Goal: Task Accomplishment & Management: Manage account settings

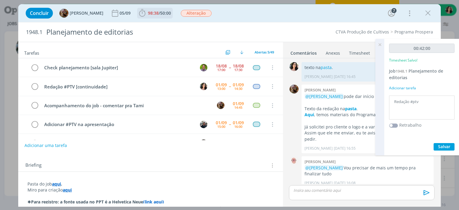
scroll to position [853, 0]
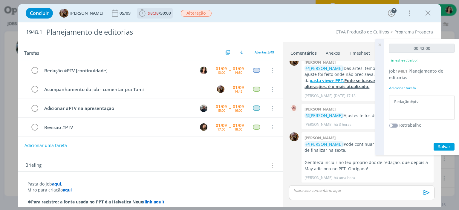
click at [159, 13] on span "98:38" at bounding box center [153, 13] width 11 height 6
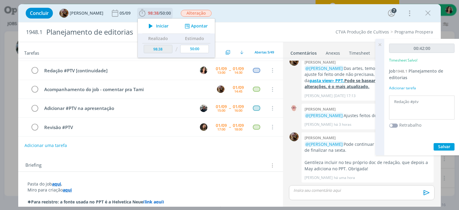
click at [165, 24] on span "Iniciar" at bounding box center [162, 26] width 13 height 4
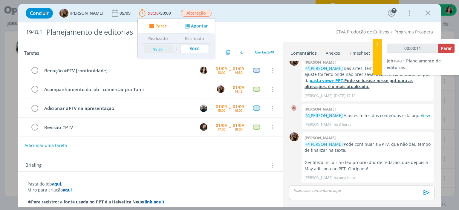
click at [309, 21] on div "Concluir [PERSON_NAME] 05/09 98:38 / 50:00 Parar Apontar Data * [DATE] Horas * …" at bounding box center [229, 13] width 422 height 18
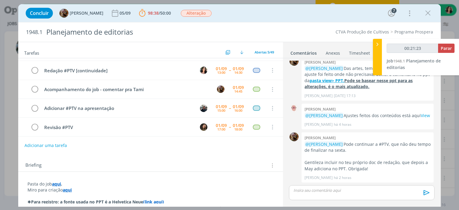
click at [367, 191] on p "dialog" at bounding box center [362, 190] width 136 height 5
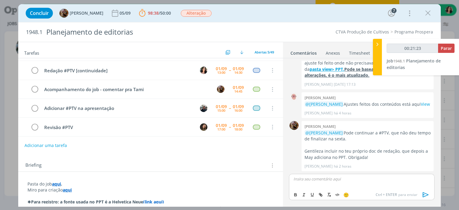
scroll to position [864, 0]
type input "00:21:30"
drag, startPoint x: 327, startPoint y: 180, endPoint x: 353, endPoint y: 179, distance: 26.3
click at [353, 179] on p "#ptv completo no doc de redação." at bounding box center [362, 178] width 136 height 5
type input "00:21:51"
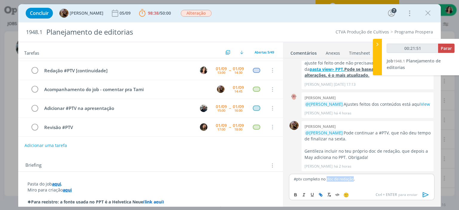
click at [321, 194] on icon "dialog" at bounding box center [320, 194] width 5 height 5
type input "doc de redação"
type input "00:21:52"
paste input "[URL][DOMAIN_NAME]"
type input "[URL][DOMAIN_NAME]"
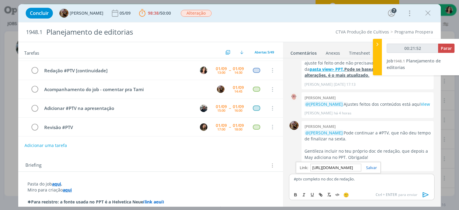
scroll to position [0, 369]
type input "00:21:53"
type input "[URL][DOMAIN_NAME]"
click at [367, 167] on link "dialog" at bounding box center [369, 167] width 16 height 5
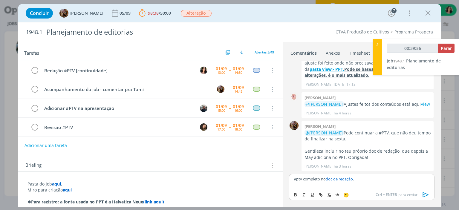
click at [388, 181] on p "#ptv completo no doc de redação ." at bounding box center [362, 178] width 136 height 5
drag, startPoint x: 382, startPoint y: 178, endPoint x: 364, endPoint y: 185, distance: 20.0
click at [382, 178] on p "#ptv completo no doc de redação ." at bounding box center [362, 178] width 136 height 5
click at [371, 179] on p "#ptv completo no doc de redação ." at bounding box center [362, 178] width 136 height 5
click at [395, 169] on div "[PERSON_NAME] @[PERSON_NAME] Pode continuar a #PTV, que não deu tempo de finali…" at bounding box center [367, 146] width 132 height 50
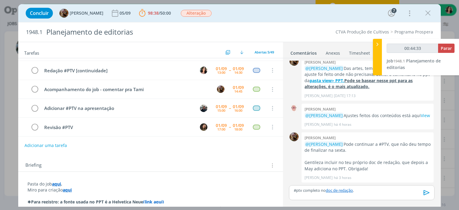
scroll to position [853, 0]
click at [425, 192] on icon "dialog" at bounding box center [426, 192] width 9 height 9
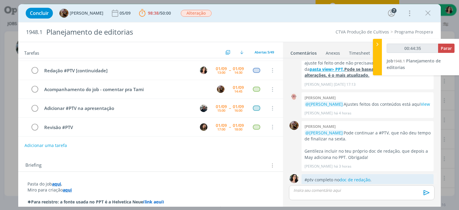
scroll to position [876, 0]
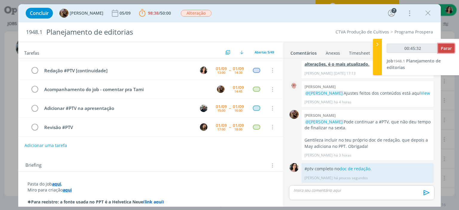
click at [445, 50] on span "Parar" at bounding box center [446, 48] width 11 height 6
type input "00:46:00"
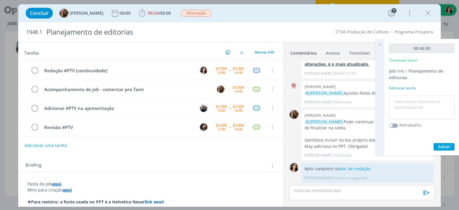
click at [415, 108] on textarea at bounding box center [421, 107] width 62 height 21
type textarea "Redação #ptv"
click at [450, 145] on span "Salvar" at bounding box center [444, 147] width 12 height 6
click at [380, 46] on icon at bounding box center [379, 45] width 11 height 12
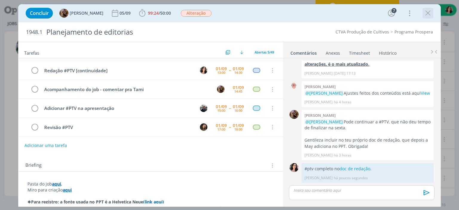
click at [427, 11] on icon "dialog" at bounding box center [427, 13] width 9 height 9
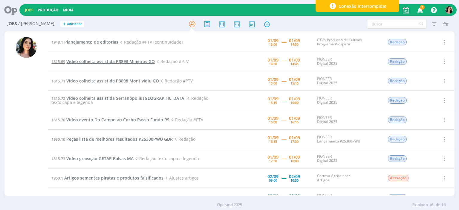
click at [127, 63] on span "Vídeo colheita assistida P3898 Mineiros GO" at bounding box center [110, 62] width 88 height 6
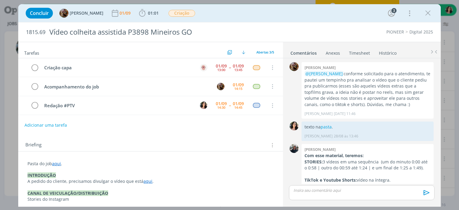
scroll to position [142, 0]
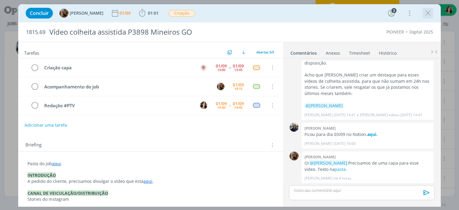
click at [429, 15] on icon "dialog" at bounding box center [427, 13] width 9 height 9
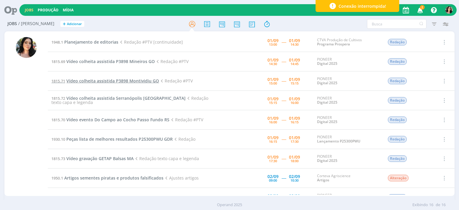
click at [156, 80] on span "Vídeo colheita assistida P3898 Montividiu GO" at bounding box center [112, 81] width 93 height 6
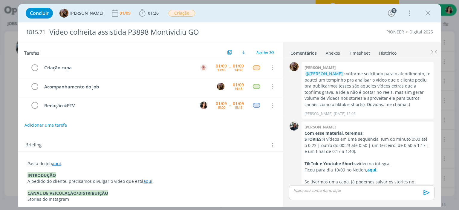
scroll to position [149, 0]
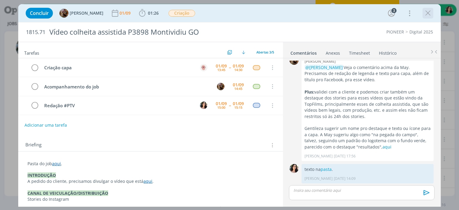
click at [429, 13] on icon "dialog" at bounding box center [427, 13] width 9 height 9
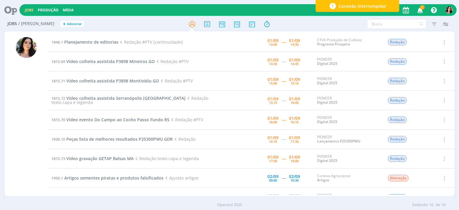
click at [38, 129] on div at bounding box center [25, 114] width 43 height 163
click at [3, 139] on div "Jobs / [PERSON_NAME] + Adicionar Filtros Filtrar [GEOGRAPHIC_DATA] Tipo Jobs e …" at bounding box center [229, 115] width 459 height 196
click at [298, 11] on div "Jobs Produção [GEOGRAPHIC_DATA] 2 Notificações Central de Ajuda Área de Membros…" at bounding box center [237, 10] width 437 height 12
click at [12, 112] on div at bounding box center [25, 114] width 43 height 163
click at [296, 11] on div "Jobs Produção [GEOGRAPHIC_DATA] 2 Notificações Central de Ajuda Área de Membros…" at bounding box center [237, 10] width 437 height 12
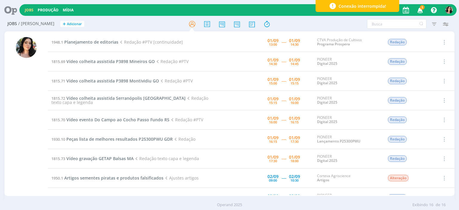
click at [296, 13] on div "Jobs Produção [GEOGRAPHIC_DATA] 3 Notificações Central de Ajuda Área de Membros…" at bounding box center [237, 10] width 437 height 12
click at [144, 80] on span "Vídeo colheita assistida P3898 Montividiu GO" at bounding box center [112, 81] width 93 height 6
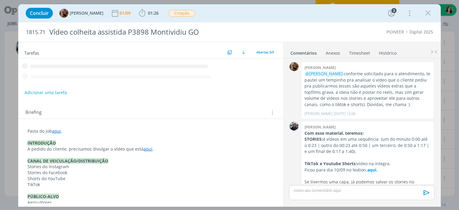
scroll to position [149, 0]
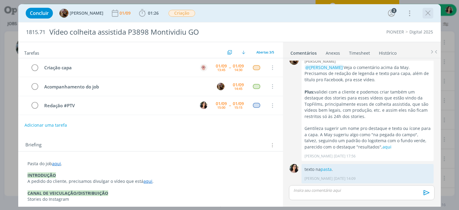
click at [429, 15] on icon "dialog" at bounding box center [427, 13] width 9 height 9
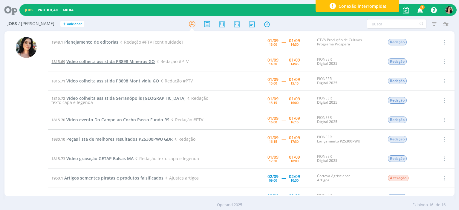
click at [102, 63] on span "Vídeo colheita assistida P3898 Mineiros GO" at bounding box center [110, 62] width 88 height 6
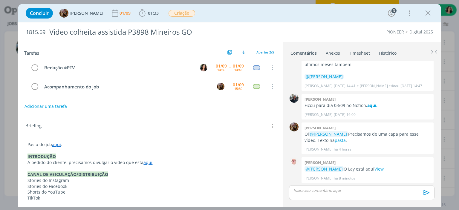
scroll to position [170, 0]
drag, startPoint x: 0, startPoint y: 138, endPoint x: 153, endPoint y: 3, distance: 203.8
click at [0, 138] on div "Concluir [PERSON_NAME] [DATE] 01:33 Iniciar Apontar Data * [DATE] Horas * 00:00…" at bounding box center [229, 105] width 459 height 210
click at [159, 11] on span "01:33" at bounding box center [153, 13] width 11 height 6
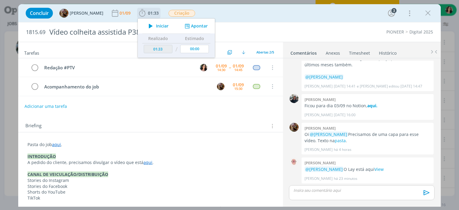
click at [168, 25] on span "Iniciar" at bounding box center [162, 26] width 13 height 4
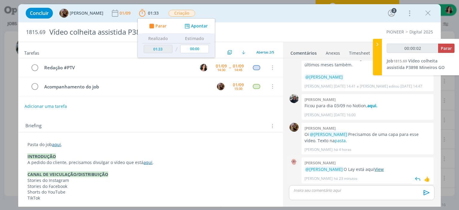
click at [384, 168] on link "View" at bounding box center [378, 169] width 9 height 6
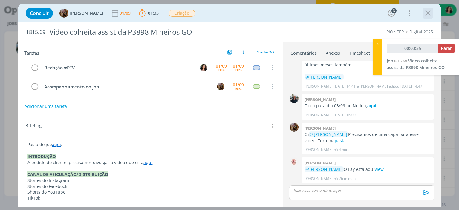
click at [424, 11] on icon "dialog" at bounding box center [427, 13] width 9 height 9
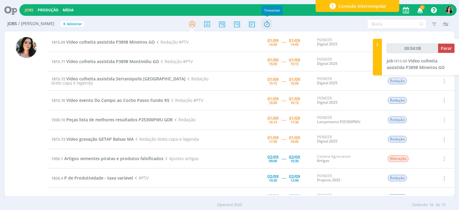
click at [269, 25] on icon at bounding box center [266, 24] width 11 height 12
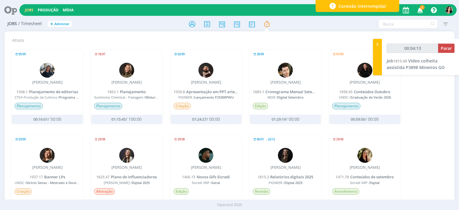
scroll to position [30, 0]
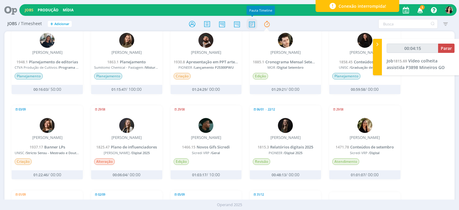
click at [251, 24] on icon at bounding box center [251, 24] width 11 height 12
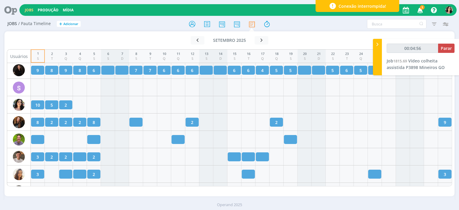
scroll to position [895, 0]
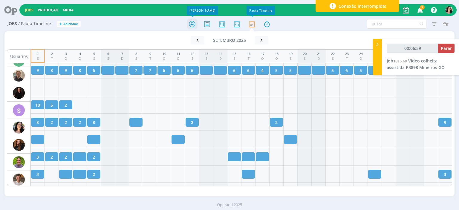
click at [188, 21] on icon at bounding box center [192, 24] width 11 height 12
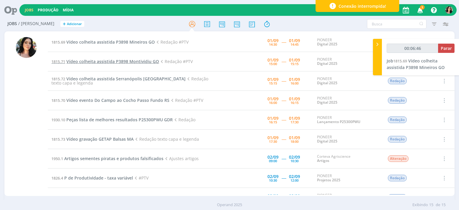
click at [148, 62] on span "Vídeo colheita assistida P3898 Montividiu GO" at bounding box center [112, 62] width 93 height 6
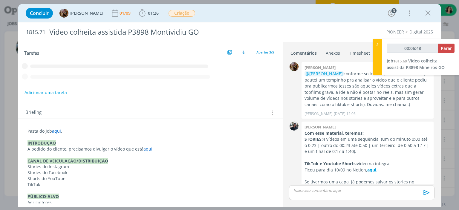
scroll to position [149, 0]
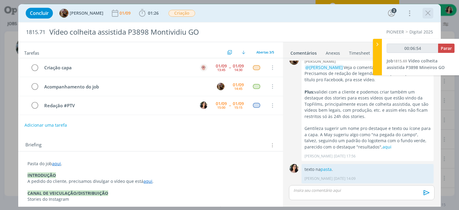
click at [428, 16] on icon "dialog" at bounding box center [427, 13] width 9 height 9
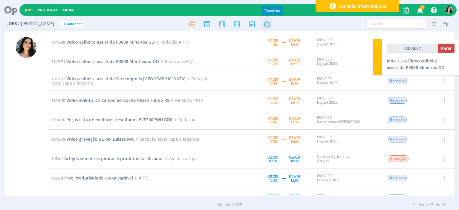
click at [269, 25] on icon at bounding box center [266, 24] width 11 height 12
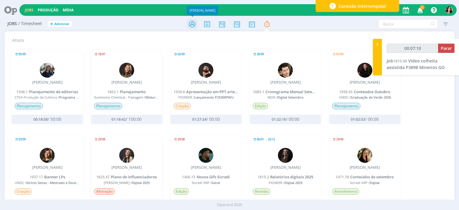
click at [189, 25] on icon at bounding box center [192, 24] width 11 height 12
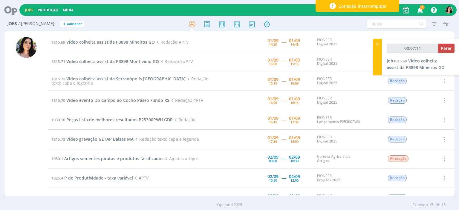
click at [116, 42] on span "Vídeo colheita assistida P3898 Mineiros GO" at bounding box center [110, 42] width 88 height 6
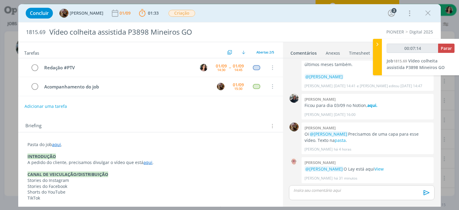
click at [352, 194] on div "dialog" at bounding box center [361, 192] width 145 height 15
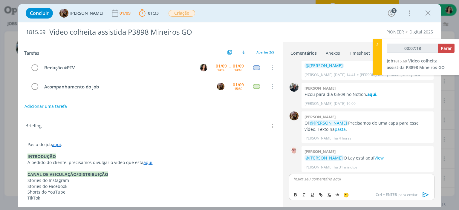
type input "00:07:19"
click at [310, 178] on p "#ptv no doc de redação." at bounding box center [362, 178] width 136 height 5
type input "00:07:35"
click at [321, 194] on icon "dialog" at bounding box center [320, 194] width 5 height 5
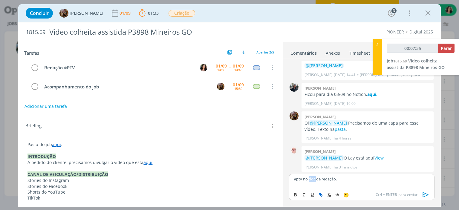
type input "doc"
type input "00:07:36"
paste input "[URL][DOMAIN_NAME]"
type input "[URL][DOMAIN_NAME]"
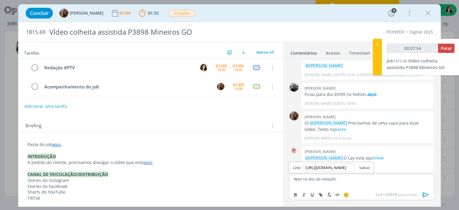
type input "00:07:55"
type input "[URL][DOMAIN_NAME]"
click at [363, 169] on link "dialog" at bounding box center [362, 167] width 16 height 5
click at [35, 68] on icon "dialog" at bounding box center [34, 67] width 8 height 9
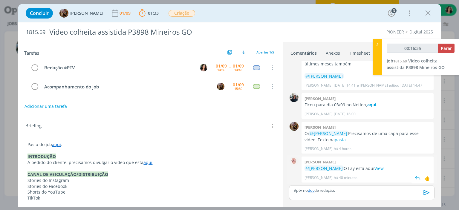
scroll to position [171, 0]
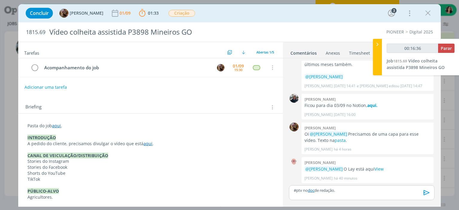
click at [427, 193] on icon "dialog" at bounding box center [426, 192] width 9 height 9
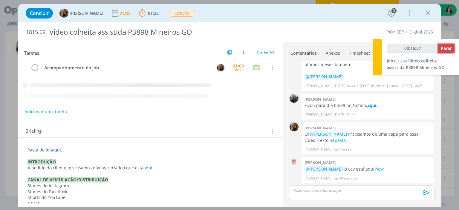
type input "00:16:38"
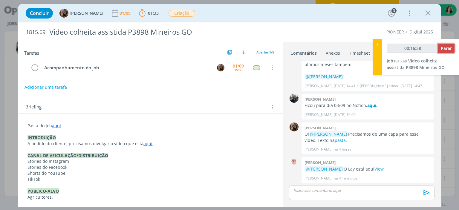
scroll to position [193, 0]
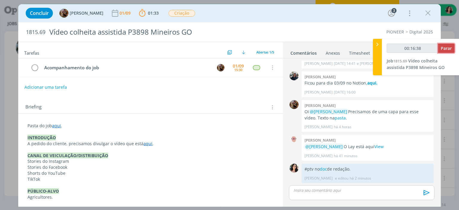
click at [441, 51] on span "Parar" at bounding box center [446, 48] width 11 height 6
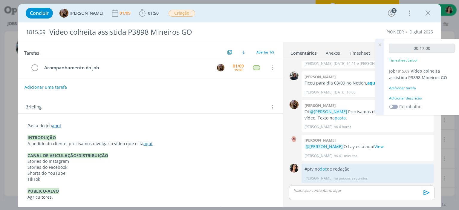
click at [400, 96] on div "Adicionar descrição" at bounding box center [421, 98] width 65 height 5
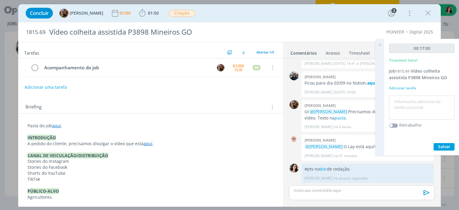
click at [400, 97] on textarea at bounding box center [421, 107] width 62 height 21
type textarea "Redação #ptv"
click at [438, 144] on span "Salvar" at bounding box center [444, 147] width 12 height 6
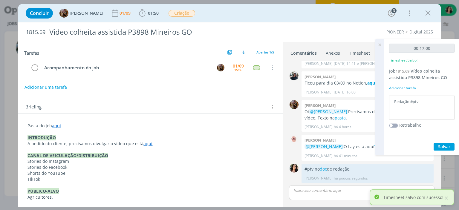
click at [379, 43] on icon at bounding box center [379, 45] width 11 height 12
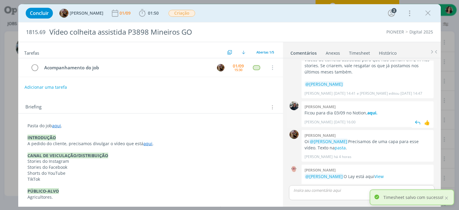
scroll to position [193, 0]
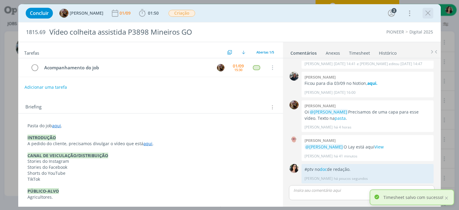
click at [429, 11] on icon "dialog" at bounding box center [427, 13] width 9 height 9
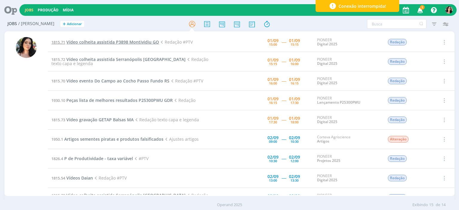
click at [136, 39] on span "Vídeo colheita assistida P3898 Montividiu GO" at bounding box center [112, 42] width 93 height 6
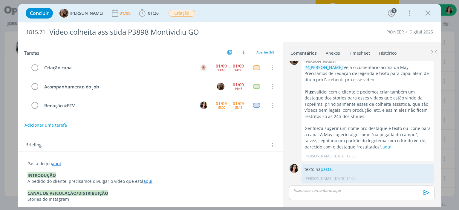
scroll to position [149, 0]
click at [429, 14] on icon "dialog" at bounding box center [427, 13] width 9 height 9
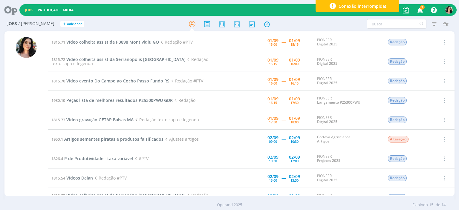
click at [122, 42] on span "Vídeo colheita assistida P3898 Montividiu GO" at bounding box center [112, 42] width 93 height 6
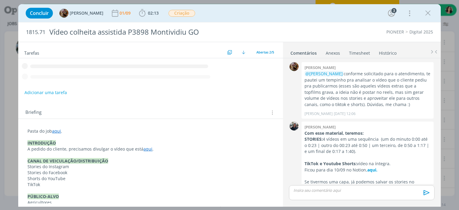
scroll to position [178, 0]
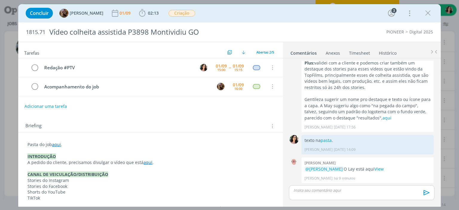
click at [307, 18] on div "Concluir [PERSON_NAME] [DATE] 02:13 Iniciar Apontar Data * [DATE] Horas * 00:00…" at bounding box center [229, 13] width 413 height 14
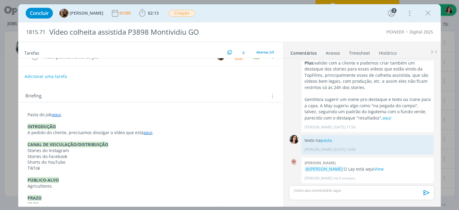
scroll to position [0, 0]
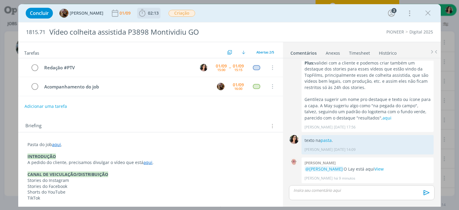
click at [145, 11] on icon "dialog" at bounding box center [142, 12] width 6 height 7
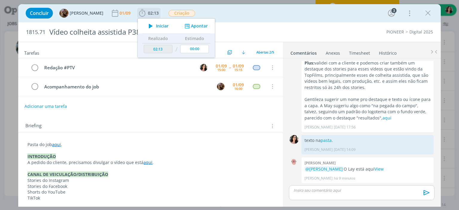
click at [156, 25] on icon "dialog" at bounding box center [150, 26] width 10 height 8
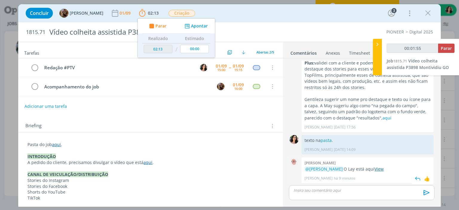
click at [384, 168] on link "View" at bounding box center [378, 169] width 9 height 6
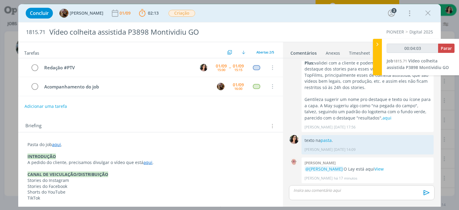
scroll to position [178, 0]
click at [306, 188] on p "dialog" at bounding box center [362, 190] width 136 height 5
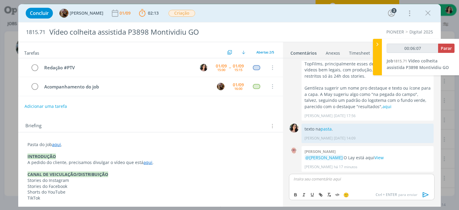
type input "00:06:08"
click at [310, 177] on p "#ptv no doc de redação." at bounding box center [362, 178] width 136 height 5
type input "00:06:14"
click at [310, 177] on p "#ptv no doc de redação." at bounding box center [362, 178] width 136 height 5
click at [319, 192] on button "dialog" at bounding box center [321, 194] width 8 height 7
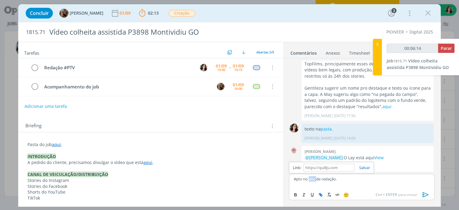
type input "doc"
type input "00:06:16"
paste input "[URL][DOMAIN_NAME]"
type input "[URL][DOMAIN_NAME]"
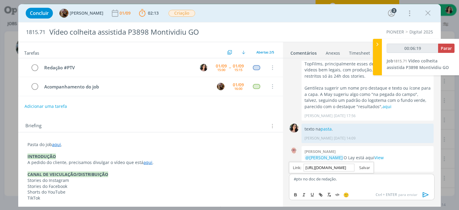
type input "00:06:20"
type input "[URL][DOMAIN_NAME]"
click at [368, 167] on link "dialog" at bounding box center [362, 167] width 16 height 5
click at [37, 68] on icon "dialog" at bounding box center [34, 67] width 8 height 9
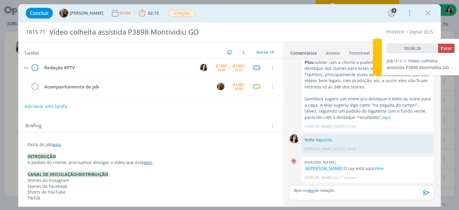
scroll to position [178, 0]
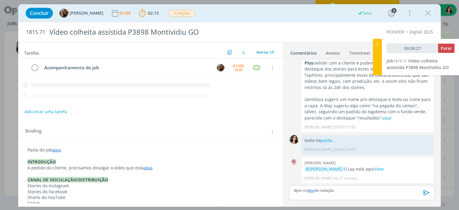
click at [423, 194] on icon "dialog" at bounding box center [426, 192] width 9 height 9
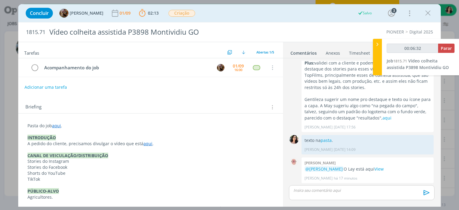
scroll to position [201, 0]
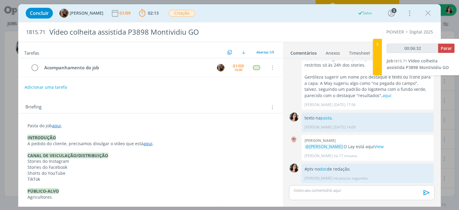
type input "00:06:33"
click at [444, 49] on span "Parar" at bounding box center [446, 48] width 11 height 6
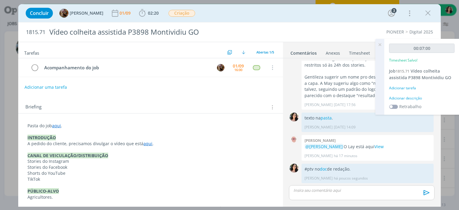
click at [406, 100] on div "Adicionar descrição" at bounding box center [421, 98] width 65 height 5
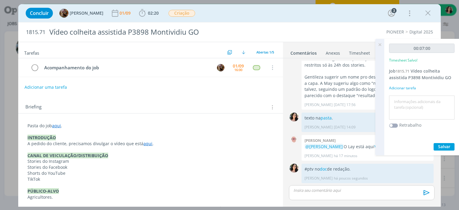
click at [405, 101] on textarea at bounding box center [421, 107] width 62 height 21
type textarea "Redação #ptv"
click at [448, 144] on span "Salvar" at bounding box center [444, 147] width 12 height 6
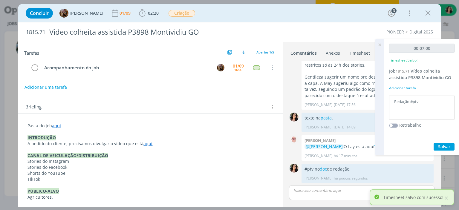
click at [381, 44] on icon at bounding box center [379, 45] width 11 height 12
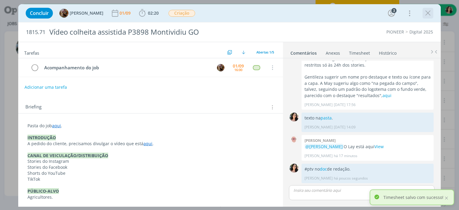
click at [428, 13] on icon "dialog" at bounding box center [427, 13] width 9 height 9
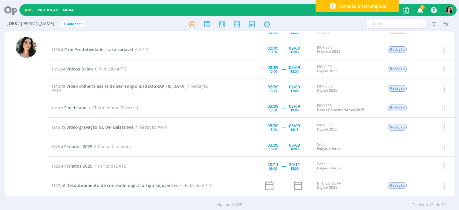
scroll to position [96, 0]
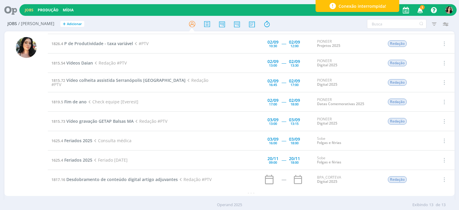
click at [15, 10] on icon at bounding box center [8, 10] width 12 height 12
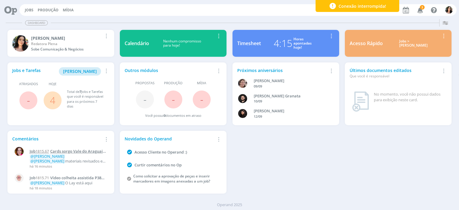
click at [85, 150] on span "Cards sorgo Vale do Araguaia FBL Fernando" at bounding box center [68, 153] width 76 height 10
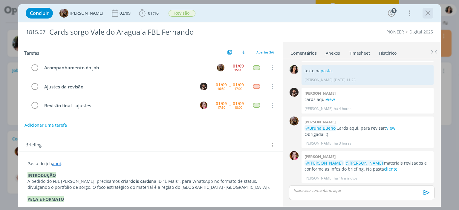
click at [424, 13] on icon "dialog" at bounding box center [427, 13] width 9 height 9
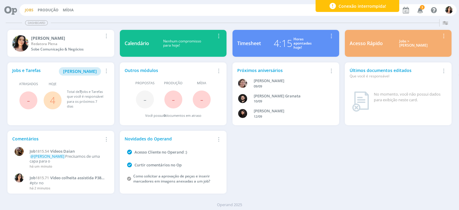
click at [26, 8] on link "Jobs" at bounding box center [29, 9] width 9 height 5
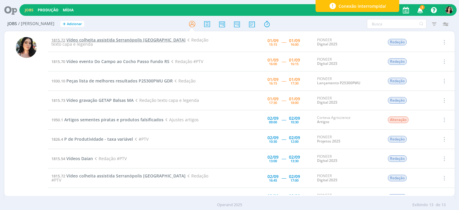
click at [91, 38] on span "Vídeo colheita assistida Serranópolis [GEOGRAPHIC_DATA]" at bounding box center [125, 40] width 119 height 6
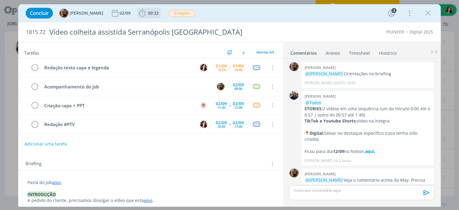
scroll to position [17, 0]
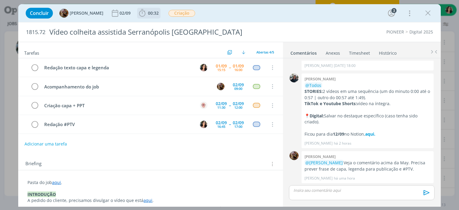
click at [154, 12] on span "00:32" at bounding box center [153, 13] width 11 height 6
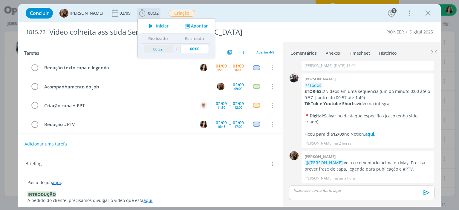
click at [156, 23] on icon "dialog" at bounding box center [150, 26] width 10 height 8
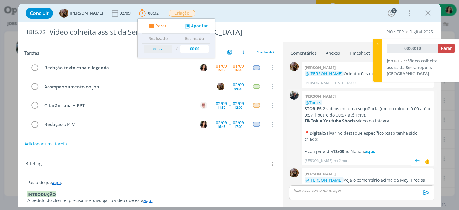
scroll to position [17, 0]
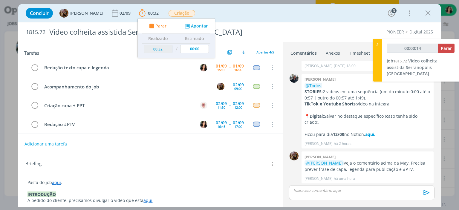
type input "00:00:15"
click at [381, 71] on div at bounding box center [377, 60] width 9 height 43
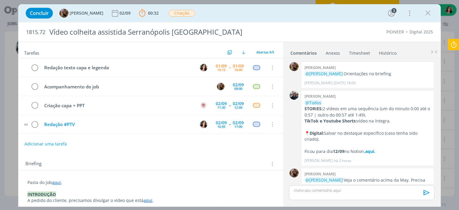
scroll to position [60, 0]
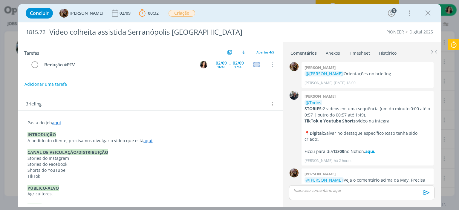
click at [143, 140] on link "aqui" at bounding box center [147, 141] width 9 height 6
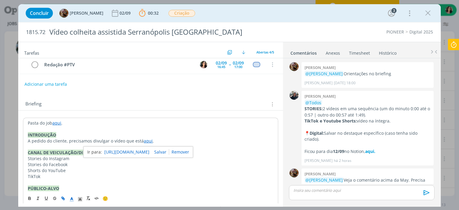
click at [143, 148] on link "[URL][DOMAIN_NAME]" at bounding box center [126, 152] width 45 height 8
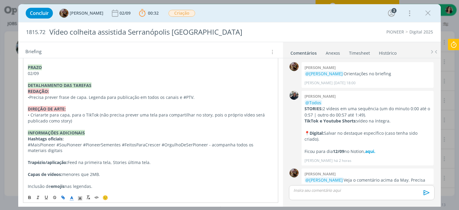
scroll to position [168, 0]
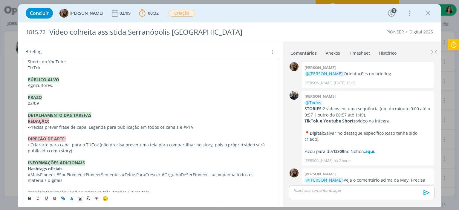
drag, startPoint x: 23, startPoint y: 20, endPoint x: 65, endPoint y: 46, distance: 48.9
click at [23, 20] on div "Concluir [PERSON_NAME] [DATE] 00:32 Parar Apontar Data * [DATE] Horas * 00:00 T…" at bounding box center [229, 13] width 422 height 18
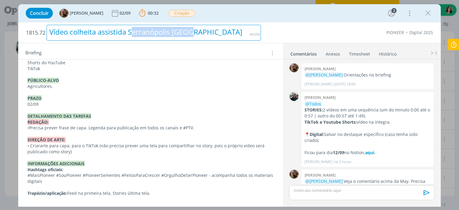
drag, startPoint x: 131, startPoint y: 30, endPoint x: 210, endPoint y: 36, distance: 78.8
click at [210, 36] on div "Vídeo colheita assistida Serranópolis [GEOGRAPHIC_DATA]" at bounding box center [154, 33] width 214 height 16
drag, startPoint x: 209, startPoint y: 35, endPoint x: 154, endPoint y: 30, distance: 55.2
click at [154, 30] on div "Vídeo colheita assistida Serranópolis [GEOGRAPHIC_DATA]" at bounding box center [154, 33] width 214 height 16
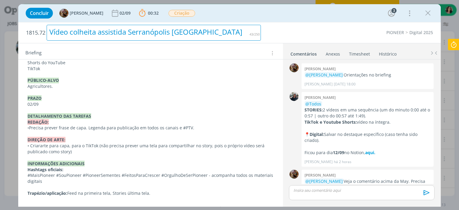
click at [134, 28] on div "Vídeo colheita assistida Serranópolis [GEOGRAPHIC_DATA]" at bounding box center [154, 33] width 214 height 16
copy div "[GEOGRAPHIC_DATA]"
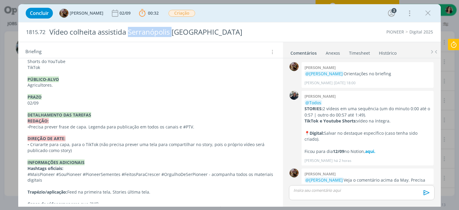
click at [34, 36] on h2 "1815.72 Vídeo colheita assistida Serranópolis [GEOGRAPHIC_DATA]" at bounding box center [143, 31] width 235 height 19
drag, startPoint x: 27, startPoint y: 33, endPoint x: 45, endPoint y: 31, distance: 18.3
click at [45, 31] on span "1815.72" at bounding box center [35, 32] width 19 height 7
copy span "1815.72"
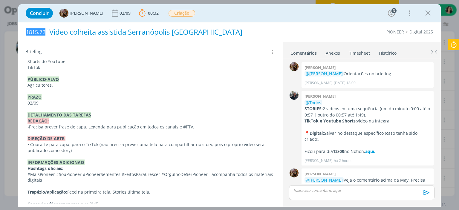
scroll to position [17, 0]
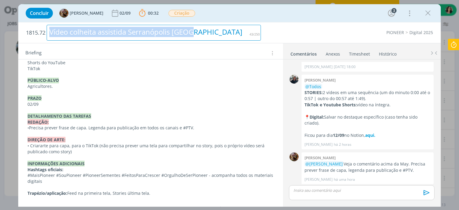
drag, startPoint x: 183, startPoint y: 33, endPoint x: 26, endPoint y: 24, distance: 157.0
click at [26, 24] on div "1815.72 Vídeo colheita assistida Serranópolis [GEOGRAPHIC_DATA]" at bounding box center [143, 32] width 241 height 21
copy div "Vídeo colheita assistida Serranópolis [GEOGRAPHIC_DATA]"
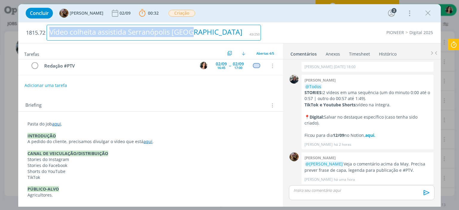
scroll to position [0, 0]
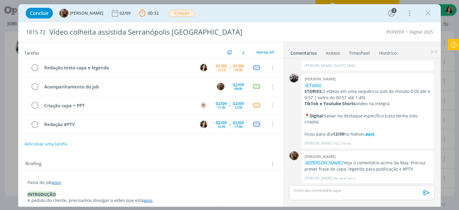
click at [273, 33] on div "PIONEER Digital 2025" at bounding box center [350, 32] width 172 height 6
click at [389, 53] on link "Histórico" at bounding box center [387, 51] width 18 height 9
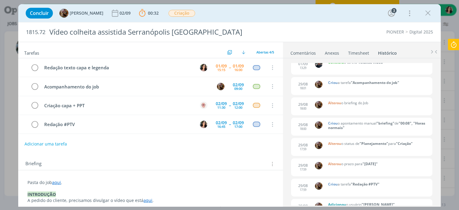
scroll to position [119, 0]
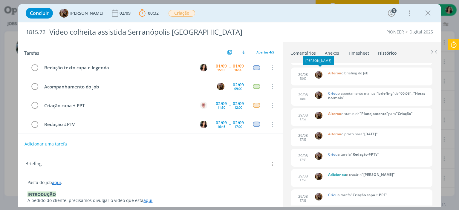
click at [301, 53] on link "Comentários" at bounding box center [303, 51] width 26 height 9
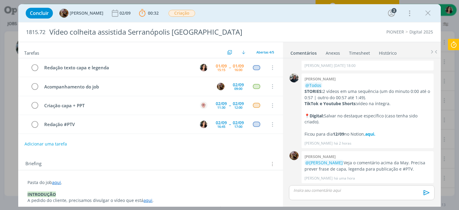
click at [55, 180] on link "aqui" at bounding box center [56, 183] width 9 height 6
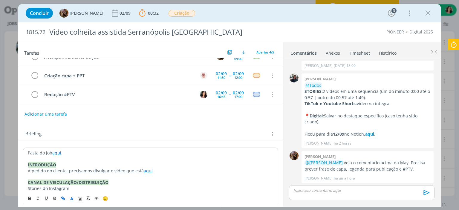
click at [59, 150] on link "aqui" at bounding box center [56, 153] width 9 height 6
click at [60, 160] on link "[URL][DOMAIN_NAME]" at bounding box center [66, 164] width 45 height 8
click at [335, 188] on p "dialog" at bounding box center [362, 190] width 136 height 5
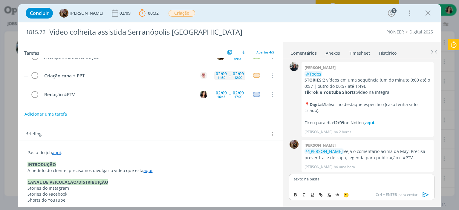
scroll to position [0, 0]
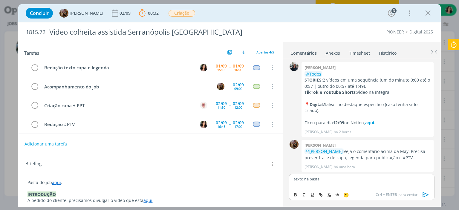
click at [313, 177] on p "texto na pasta." at bounding box center [362, 178] width 136 height 5
click at [321, 196] on icon "dialog" at bounding box center [320, 194] width 5 height 5
paste input "[URL][DOMAIN_NAME]"
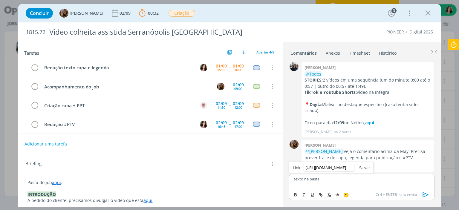
type input "[URL][DOMAIN_NAME]"
click at [362, 167] on link "dialog" at bounding box center [362, 167] width 16 height 5
click at [398, 19] on div "Concluir [PERSON_NAME] [DATE] 00:32 Parar Apontar Data * [DATE] Horas * 00:00 T…" at bounding box center [229, 13] width 413 height 14
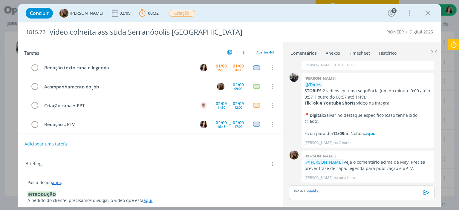
scroll to position [17, 0]
click at [34, 66] on icon "dialog" at bounding box center [34, 67] width 8 height 9
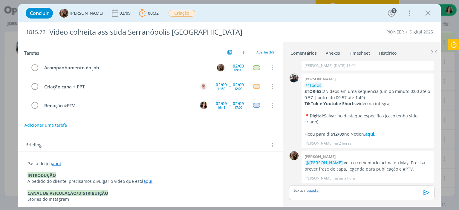
click at [426, 193] on icon "dialog" at bounding box center [426, 192] width 9 height 9
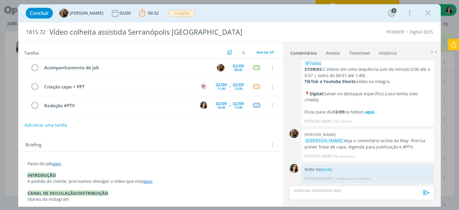
click at [453, 46] on icon at bounding box center [453, 45] width 11 height 12
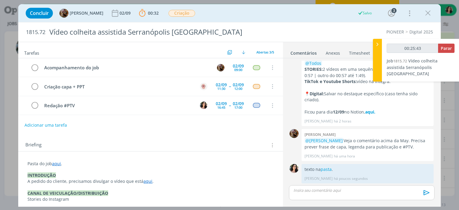
type input "00:25:44"
click at [450, 47] on span "Parar" at bounding box center [446, 48] width 11 height 6
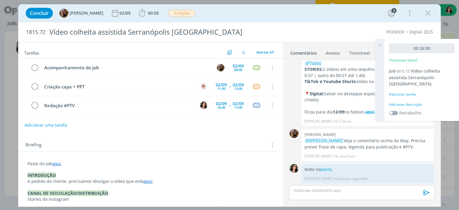
click at [411, 102] on div "Adicionar descrição" at bounding box center [421, 104] width 65 height 5
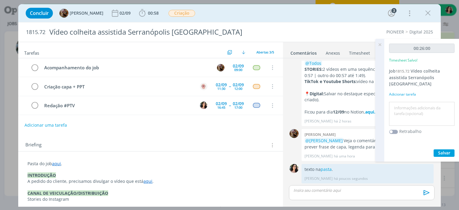
click at [411, 103] on textarea at bounding box center [421, 113] width 62 height 21
type textarea "Redação."
click at [444, 150] on span "Salvar" at bounding box center [444, 153] width 12 height 6
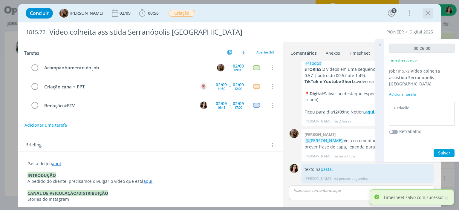
click at [429, 10] on icon "dialog" at bounding box center [427, 13] width 9 height 9
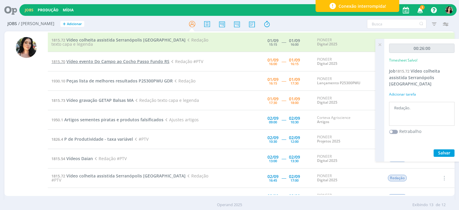
click at [162, 63] on span "Vídeo evento Do Campo ao Cocho Passo Fundo RS" at bounding box center [117, 62] width 103 height 6
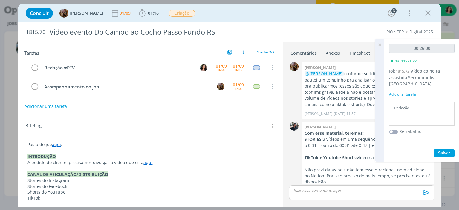
scroll to position [177, 0]
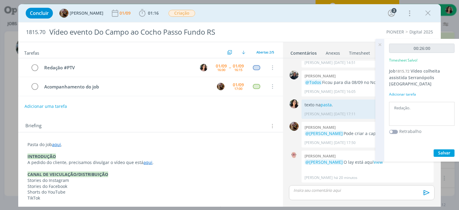
click at [381, 46] on icon at bounding box center [379, 45] width 11 height 12
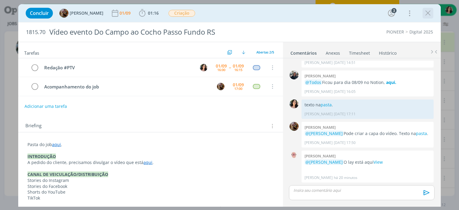
click at [428, 14] on icon "dialog" at bounding box center [427, 13] width 9 height 9
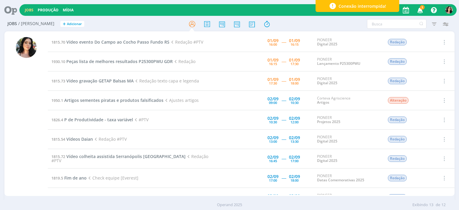
click at [291, 6] on div "Jobs Produção [GEOGRAPHIC_DATA] 3 Notificações Central de Ajuda Área de Membros…" at bounding box center [237, 10] width 437 height 12
click at [14, 11] on icon at bounding box center [8, 10] width 12 height 12
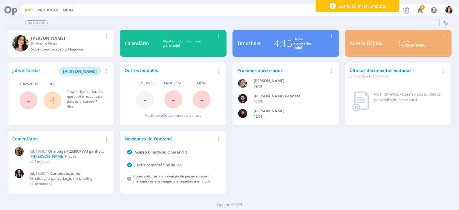
click at [32, 10] on link "Jobs" at bounding box center [29, 9] width 9 height 5
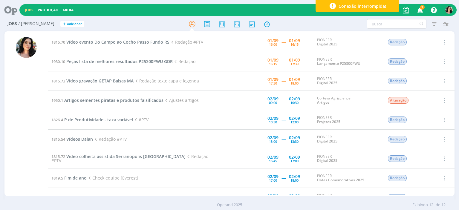
click at [113, 40] on span "Vídeo evento Do Campo ao Cocho Passo Fundo RS" at bounding box center [117, 42] width 103 height 6
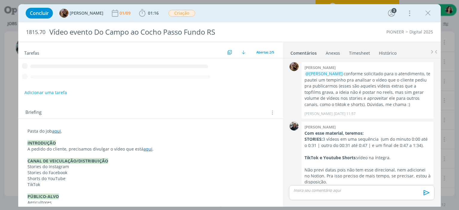
scroll to position [177, 0]
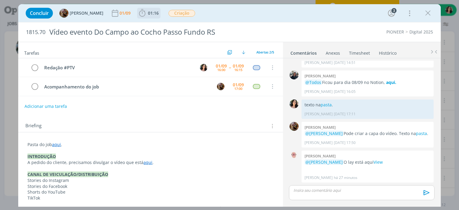
click at [147, 12] on icon "dialog" at bounding box center [142, 13] width 9 height 9
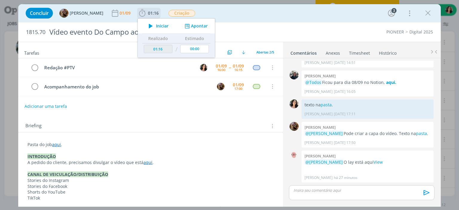
click at [156, 27] on icon "dialog" at bounding box center [150, 26] width 10 height 8
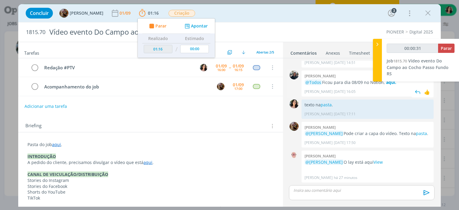
type input "00:00:32"
click at [378, 68] on div at bounding box center [377, 60] width 9 height 43
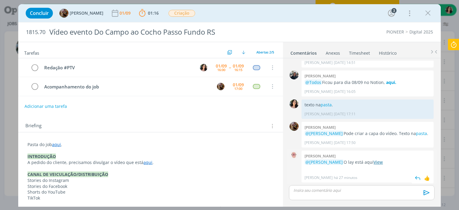
click at [383, 161] on link "View" at bounding box center [377, 162] width 9 height 6
click at [335, 190] on p "dialog" at bounding box center [362, 190] width 136 height 5
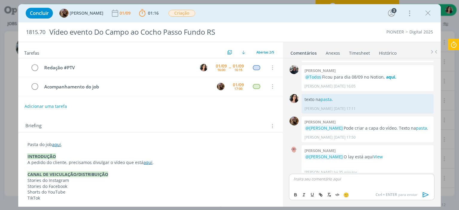
scroll to position [188, 0]
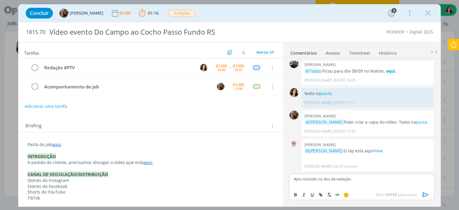
click at [326, 181] on p "#ptv incluido no doc de redação." at bounding box center [362, 178] width 136 height 5
click at [319, 196] on icon "dialog" at bounding box center [320, 194] width 5 height 5
paste input "[URL][DOMAIN_NAME]"
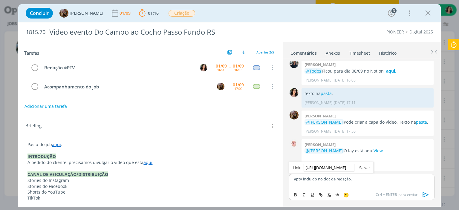
type input "[URL][DOMAIN_NAME]"
click at [361, 168] on link "dialog" at bounding box center [362, 167] width 16 height 5
click at [303, 14] on div "Concluir [PERSON_NAME] [DATE] 01:16 Parar Apontar Data * [DATE] Horas * 00:00 T…" at bounding box center [229, 13] width 413 height 14
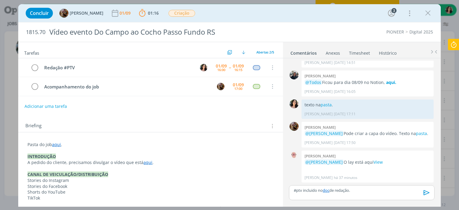
click at [457, 46] on icon at bounding box center [453, 45] width 11 height 12
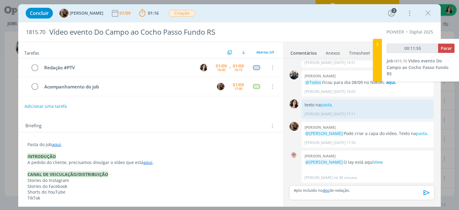
click at [304, 15] on div "Concluir [PERSON_NAME] [DATE] 01:16 Parar Apontar Data * [DATE] Horas * 00:00 T…" at bounding box center [229, 13] width 413 height 14
type input "00:12:03"
click at [438, 50] on button "Parar" at bounding box center [446, 48] width 16 height 9
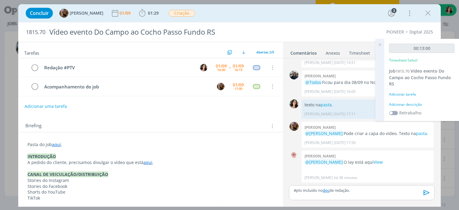
click at [410, 103] on div "Adicionar descrição" at bounding box center [421, 104] width 65 height 5
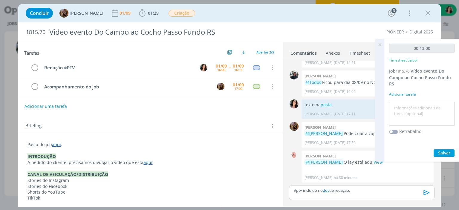
click at [410, 105] on textarea at bounding box center [421, 113] width 62 height 21
type textarea "Redação #ptv"
click at [440, 151] on span "Salvar" at bounding box center [444, 153] width 12 height 6
click at [34, 64] on icon "dialog" at bounding box center [34, 67] width 8 height 9
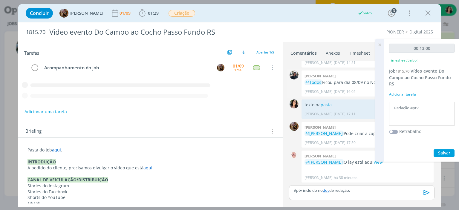
click at [423, 191] on icon "dialog" at bounding box center [426, 192] width 9 height 9
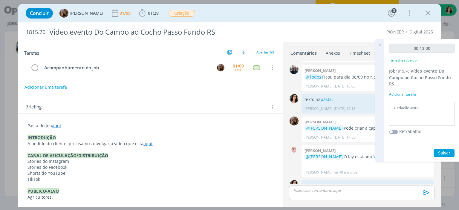
scroll to position [199, 0]
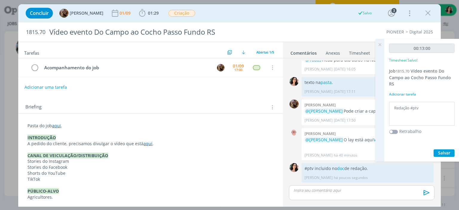
click at [379, 46] on icon at bounding box center [379, 45] width 11 height 12
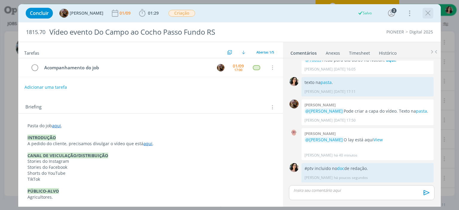
click at [424, 16] on icon "dialog" at bounding box center [427, 13] width 9 height 9
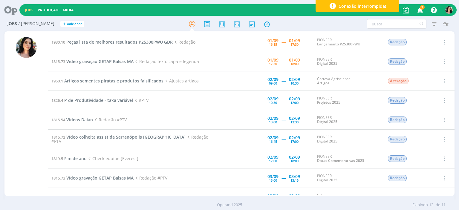
click at [121, 42] on span "Peças lista de melhores resultados P25300PWU GDR" at bounding box center [119, 42] width 106 height 6
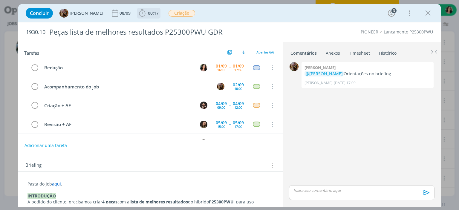
click at [157, 10] on span "00:17" at bounding box center [149, 13] width 22 height 9
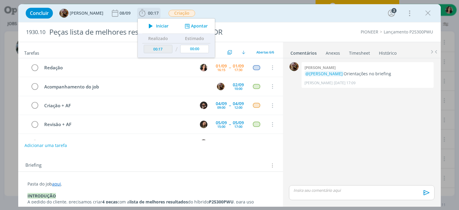
click at [156, 24] on icon "dialog" at bounding box center [150, 26] width 10 height 8
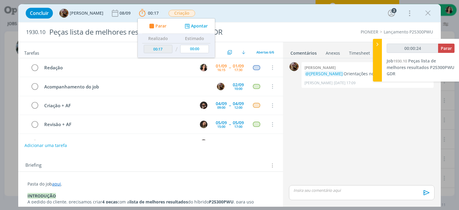
drag, startPoint x: 290, startPoint y: 15, endPoint x: 236, endPoint y: 14, distance: 54.4
click at [290, 15] on div "Concluir [PERSON_NAME] [DATE] 00:17 Parar Apontar Data * [DATE] Horas * 00:00 T…" at bounding box center [229, 13] width 413 height 14
click at [236, 14] on div "Concluir [PERSON_NAME] [DATE] 00:17 Parar Apontar Data * [DATE] Horas * 00:00 T…" at bounding box center [229, 13] width 413 height 14
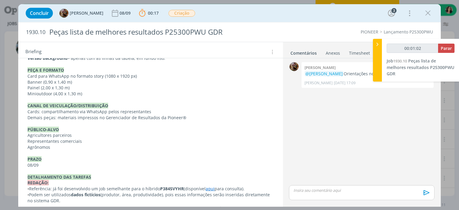
scroll to position [203, 0]
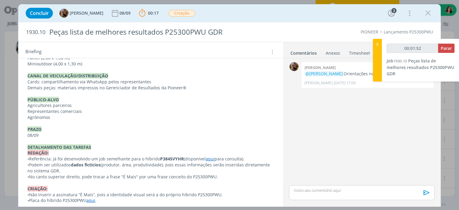
click at [401, 16] on div "Concluir [PERSON_NAME] [DATE] 00:17 Parar Apontar Data * [DATE] Horas * 00:00 T…" at bounding box center [229, 13] width 413 height 14
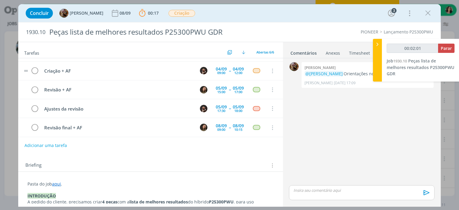
scroll to position [0, 0]
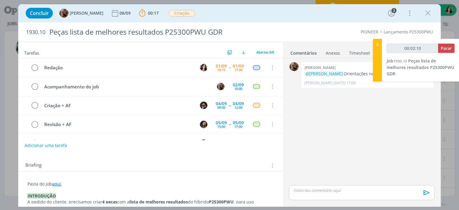
click at [19, 18] on div "Concluir [PERSON_NAME] [DATE] 00:17 Parar Apontar Data * [DATE] Horas * 00:00 T…" at bounding box center [229, 13] width 422 height 18
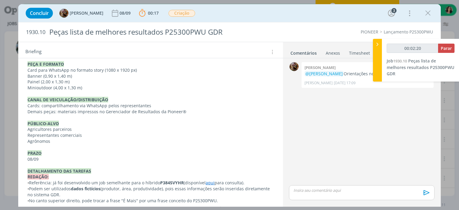
scroll to position [209, 0]
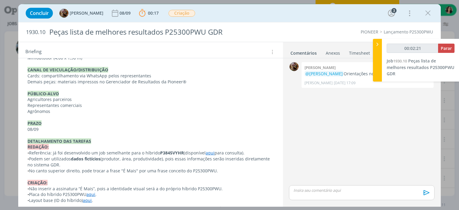
click at [210, 153] on link "aqui" at bounding box center [210, 153] width 9 height 6
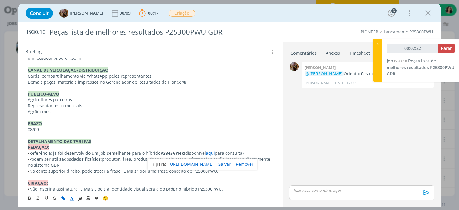
click at [209, 162] on link "[URL][DOMAIN_NAME]" at bounding box center [190, 164] width 45 height 8
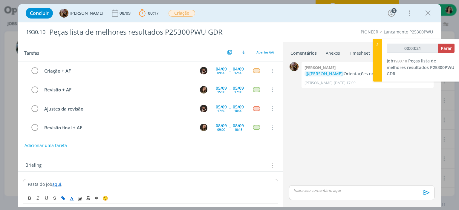
scroll to position [30, 0]
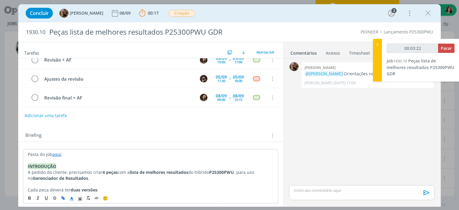
click at [56, 154] on link "aqui" at bounding box center [56, 154] width 9 height 6
click at [63, 165] on link "[URL][DOMAIN_NAME]" at bounding box center [66, 166] width 45 height 8
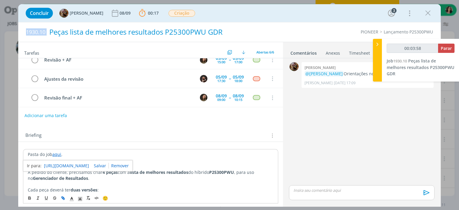
drag, startPoint x: 25, startPoint y: 32, endPoint x: 52, endPoint y: 31, distance: 26.9
click at [52, 31] on div "1930.10 Peças lista de melhores resultados P25300PWU GDR" at bounding box center [143, 31] width 241 height 19
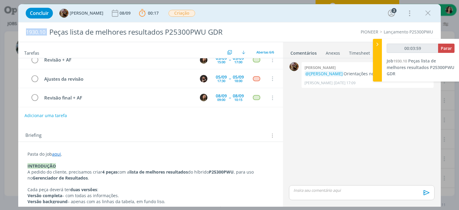
copy span "1930.10"
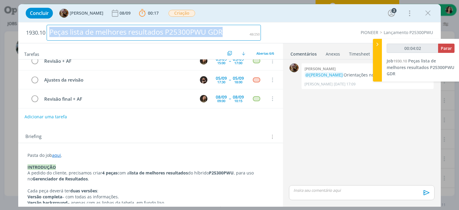
drag, startPoint x: 235, startPoint y: 34, endPoint x: 12, endPoint y: 24, distance: 223.3
click at [12, 24] on div "Concluir [PERSON_NAME] [DATE] 00:17 Parar Apontar Data * [DATE] Horas * 00:00 T…" at bounding box center [229, 105] width 459 height 210
copy div "Peças lista de melhores resultados P25300PWU GDR"
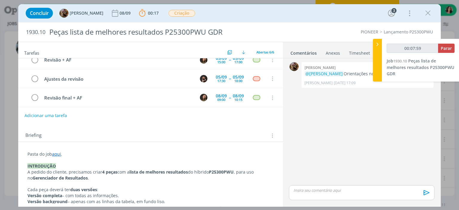
click at [58, 156] on link "aqui" at bounding box center [56, 154] width 9 height 6
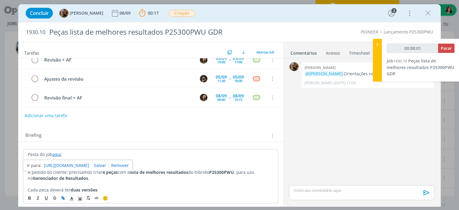
click at [63, 163] on link "[URL][DOMAIN_NAME]" at bounding box center [66, 166] width 45 height 8
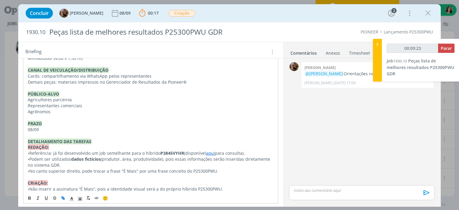
scroll to position [239, 0]
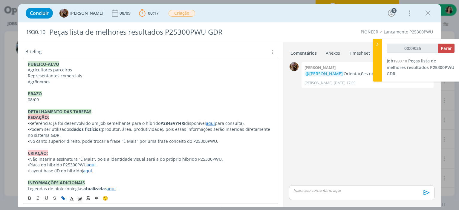
click at [208, 122] on link "aqui" at bounding box center [210, 123] width 9 height 6
click at [203, 136] on link "[URL][DOMAIN_NAME]" at bounding box center [190, 135] width 45 height 8
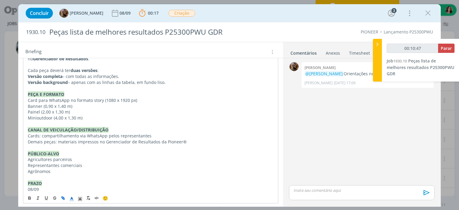
scroll to position [119, 0]
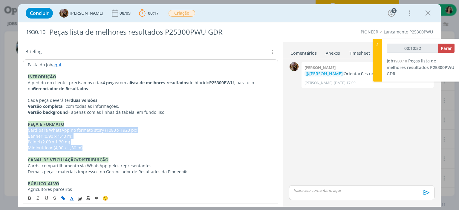
drag, startPoint x: 84, startPoint y: 149, endPoint x: 27, endPoint y: 130, distance: 60.4
click at [27, 130] on div "Pasta do job aqui . INTRODUÇÃO A pedido do cliente, precisamos criar 4 peças co…" at bounding box center [150, 200] width 255 height 283
copy div "Card para WhatsApp no formato story (1080 x 1920 px) Banner (0,90 x 1,40 m) Pai…"
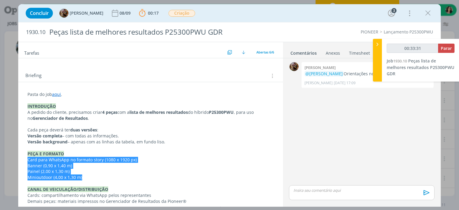
scroll to position [60, 0]
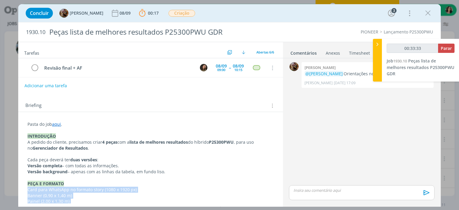
click at [81, 123] on p "Pasta do job aqui ." at bounding box center [150, 124] width 246 height 6
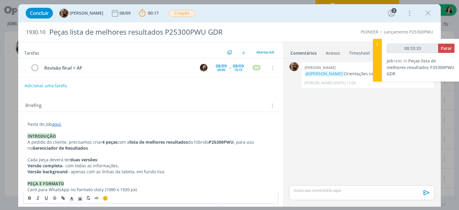
click at [58, 125] on link "aqui" at bounding box center [56, 124] width 9 height 6
click at [62, 134] on link "[URL][DOMAIN_NAME]" at bounding box center [66, 136] width 45 height 8
type input "00:34:09"
click at [376, 69] on div at bounding box center [377, 60] width 9 height 43
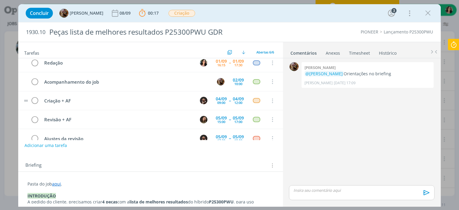
scroll to position [0, 0]
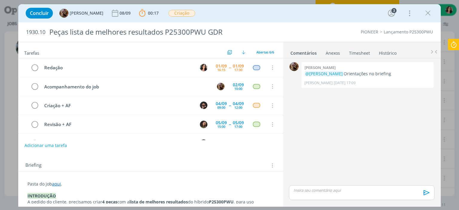
click at [338, 191] on p "dialog" at bounding box center [362, 190] width 136 height 5
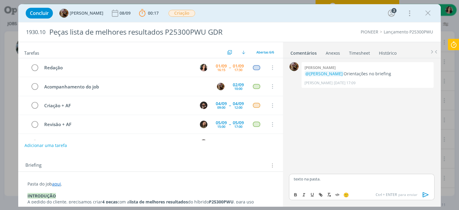
click at [314, 177] on p "texto na pasta." at bounding box center [362, 178] width 136 height 5
click at [321, 194] on icon "dialog" at bounding box center [320, 194] width 5 height 5
paste input "[URL][DOMAIN_NAME]"
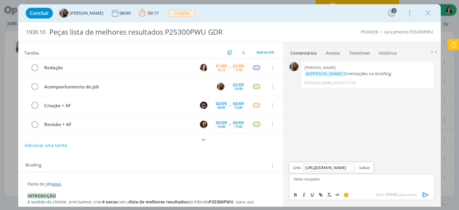
type input "[URL][DOMAIN_NAME]"
click at [360, 168] on link "dialog" at bounding box center [362, 167] width 16 height 5
click at [455, 45] on icon at bounding box center [453, 45] width 11 height 12
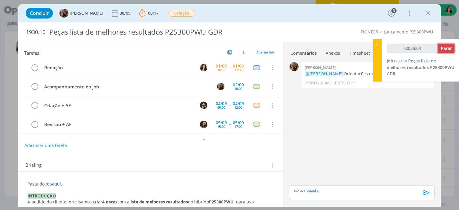
click at [439, 47] on button "Parar" at bounding box center [446, 48] width 16 height 9
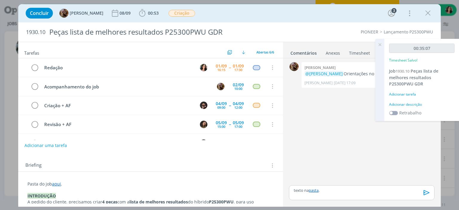
type input "00:36:00"
click at [406, 103] on div "Adicionar descrição" at bounding box center [421, 104] width 65 height 5
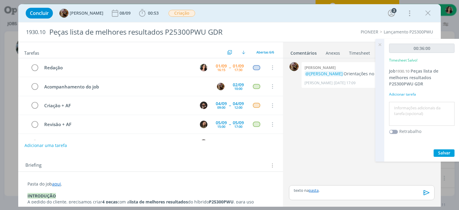
click at [406, 103] on textarea at bounding box center [421, 113] width 62 height 21
type textarea "Redação."
click at [440, 150] on span "Salvar" at bounding box center [444, 153] width 12 height 6
click at [425, 190] on icon "dialog" at bounding box center [426, 192] width 9 height 9
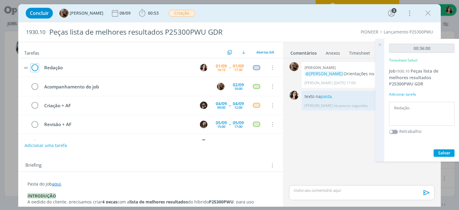
click at [34, 65] on icon "dialog" at bounding box center [34, 67] width 8 height 9
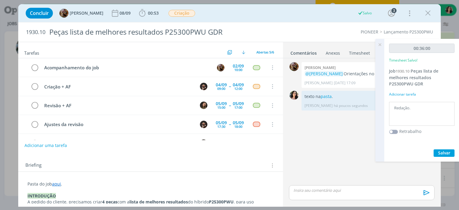
click at [380, 42] on icon at bounding box center [379, 45] width 11 height 12
click at [380, 43] on ul "Comentários Anexos 0 Timesheet Histórico" at bounding box center [362, 50] width 158 height 16
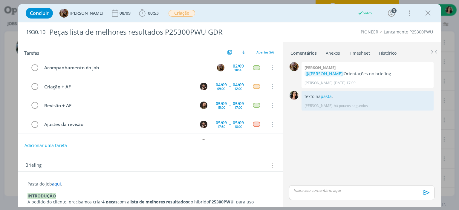
click at [427, 16] on icon "dialog" at bounding box center [427, 13] width 9 height 9
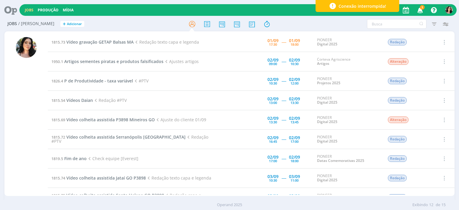
click at [10, 8] on icon at bounding box center [8, 10] width 12 height 12
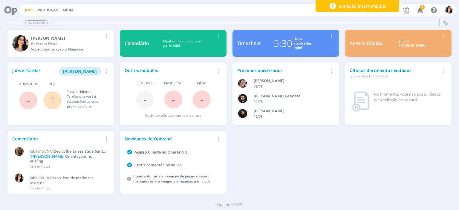
click at [30, 10] on link "Jobs" at bounding box center [29, 9] width 9 height 5
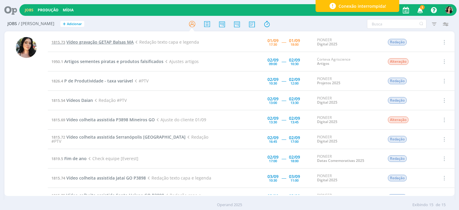
click at [83, 42] on span "Vídeo gravação GETAP Balsas MA" at bounding box center [99, 42] width 67 height 6
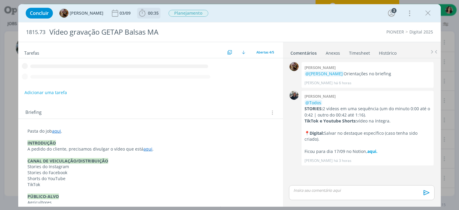
click at [159, 14] on span "00:35" at bounding box center [153, 13] width 11 height 6
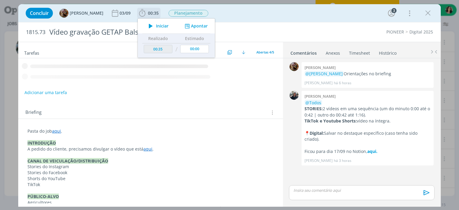
click at [168, 27] on span "Iniciar" at bounding box center [162, 26] width 13 height 4
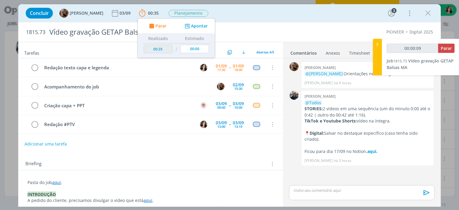
click at [245, 13] on div "Concluir [PERSON_NAME] [DATE] 00:35 Parar Apontar Data * [DATE] Horas * 00:00 T…" at bounding box center [229, 13] width 413 height 14
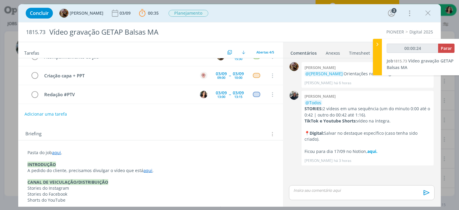
scroll to position [60, 0]
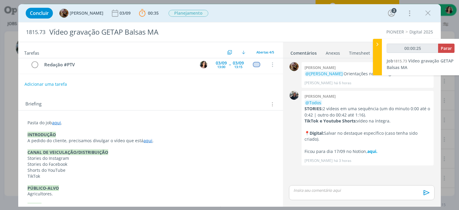
click at [143, 138] on link "aqui" at bounding box center [147, 141] width 9 height 6
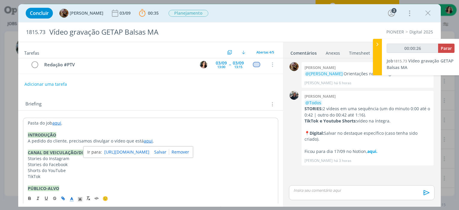
click at [142, 151] on link "[URL][DOMAIN_NAME]" at bounding box center [126, 152] width 45 height 8
drag, startPoint x: 26, startPoint y: 32, endPoint x: 53, endPoint y: 33, distance: 26.3
click at [53, 33] on h2 "1815.73 Vídeo gravação GETAP Balsas MA" at bounding box center [143, 31] width 235 height 19
copy span "1815.73"
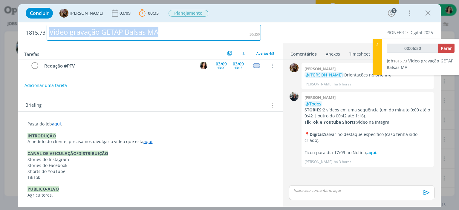
drag, startPoint x: 149, startPoint y: 33, endPoint x: 41, endPoint y: 26, distance: 107.7
click at [41, 26] on h2 "1815.73 Vídeo gravação GETAP Balsas MA" at bounding box center [143, 32] width 235 height 21
copy div "Vídeo gravação GETAP Balsas MA"
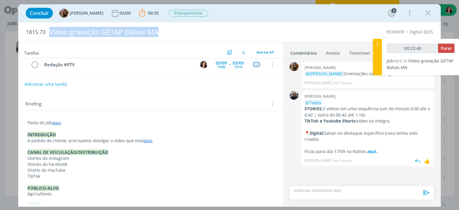
click at [427, 97] on div "Mayara peruzzo @Todos STORIES: 2 vídeos em uma sequência (um do minuto 0:00 até…" at bounding box center [367, 128] width 132 height 75
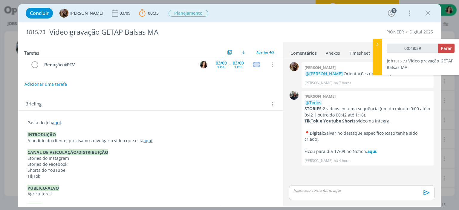
click at [58, 122] on link "aqui" at bounding box center [56, 123] width 9 height 6
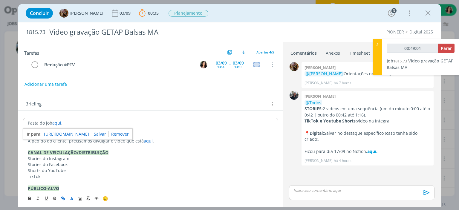
click at [73, 132] on link "[URL][DOMAIN_NAME]" at bounding box center [66, 134] width 45 height 8
type input "00:50:07"
click at [332, 194] on div "dialog" at bounding box center [361, 192] width 145 height 15
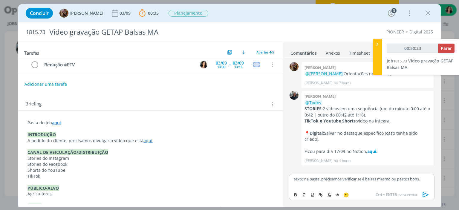
click at [367, 178] on p "texto na pasta. precisamos verificar se é balsas mesmo ou pastos bons." at bounding box center [362, 178] width 136 height 5
click at [311, 179] on p "texto na pasta. precisamos verificar se é no município de [GEOGRAPHIC_DATA] mes…" at bounding box center [362, 181] width 136 height 11
type input "00:50:28"
click at [319, 195] on icon "dialog" at bounding box center [320, 194] width 5 height 5
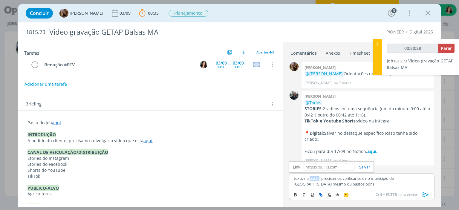
type input "pasta"
type input "00:50:30"
paste input "[URL][DOMAIN_NAME]"
type input "[URL][DOMAIN_NAME]"
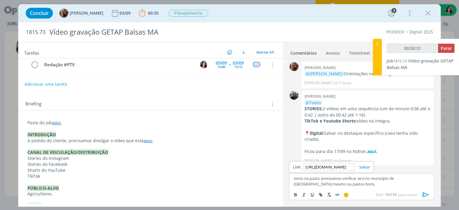
type input "00:50:32"
type input "[URL][DOMAIN_NAME]"
click at [364, 162] on div "[URL][DOMAIN_NAME]" at bounding box center [331, 166] width 85 height 11
click at [363, 166] on link "dialog" at bounding box center [362, 166] width 16 height 5
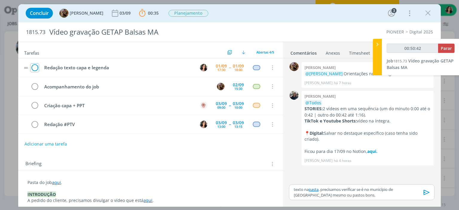
click at [36, 66] on icon "dialog" at bounding box center [34, 67] width 8 height 9
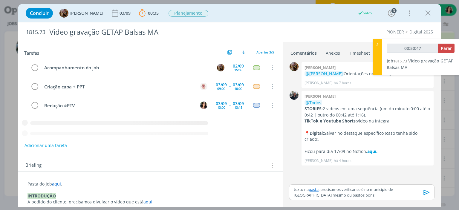
click at [427, 192] on icon "dialog" at bounding box center [426, 192] width 9 height 9
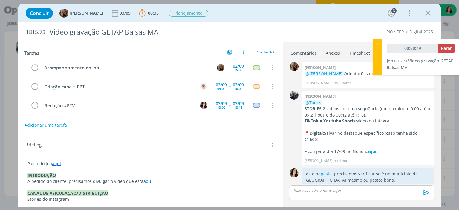
scroll to position [11, 0]
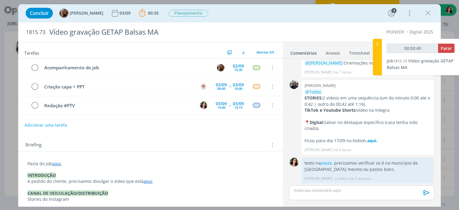
type input "00:50:50"
click at [443, 48] on span "Parar" at bounding box center [446, 48] width 11 height 6
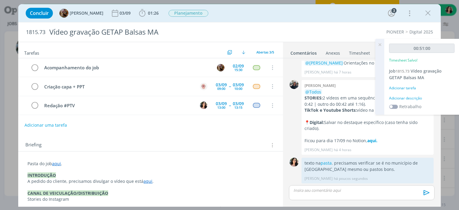
click at [407, 97] on div "Adicionar descrição" at bounding box center [421, 98] width 65 height 5
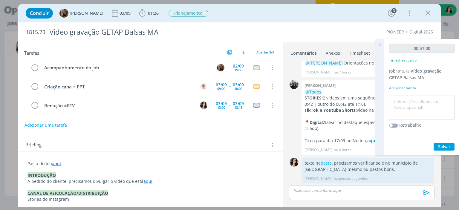
click at [407, 97] on textarea at bounding box center [421, 107] width 62 height 21
type textarea "Redação."
click at [442, 147] on span "Salvar" at bounding box center [444, 147] width 12 height 6
click at [378, 45] on icon at bounding box center [379, 45] width 11 height 12
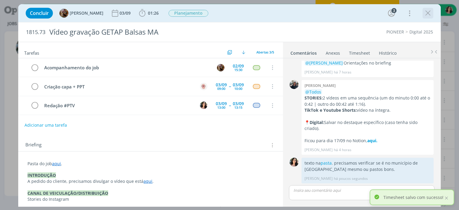
click at [429, 13] on icon "dialog" at bounding box center [427, 13] width 9 height 9
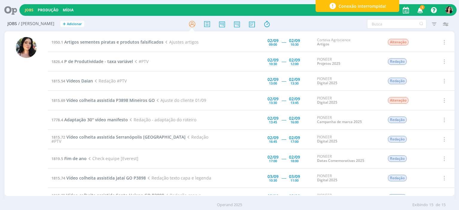
click at [14, 10] on icon at bounding box center [8, 10] width 12 height 12
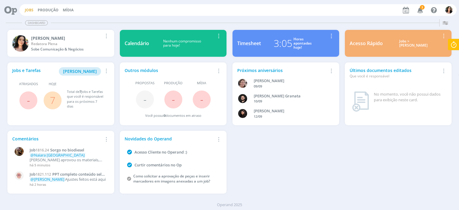
click at [27, 10] on link "Jobs" at bounding box center [29, 9] width 9 height 5
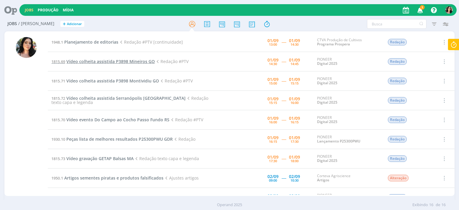
click at [111, 62] on span "Vídeo colheita assistida P3898 Mineiros GO" at bounding box center [110, 62] width 88 height 6
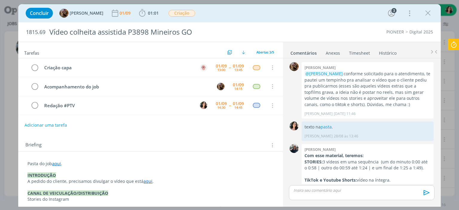
scroll to position [142, 0]
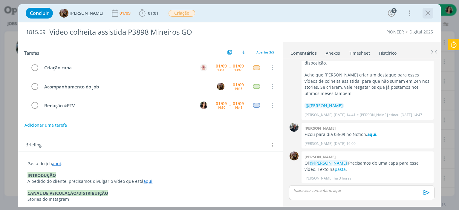
click at [430, 13] on icon "dialog" at bounding box center [427, 13] width 9 height 9
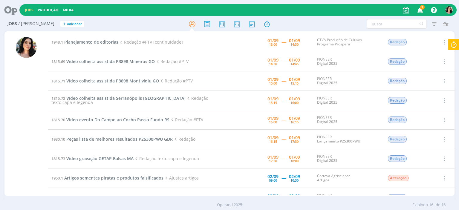
click at [135, 81] on span "Vídeo colheita assistida P3898 Montividiu GO" at bounding box center [112, 81] width 93 height 6
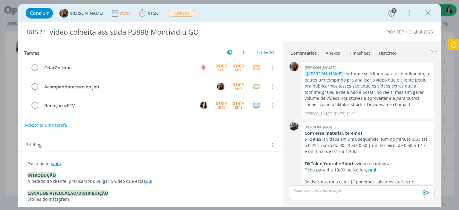
scroll to position [149, 0]
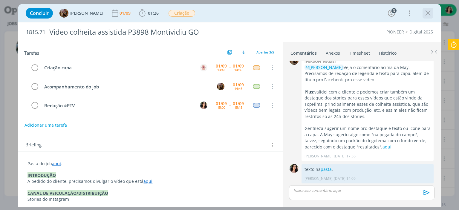
click at [430, 16] on icon "dialog" at bounding box center [427, 13] width 9 height 9
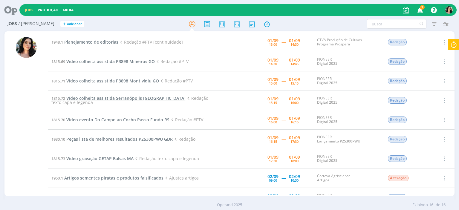
click at [109, 96] on span "Vídeo colheita assistida Serranópolis [GEOGRAPHIC_DATA]" at bounding box center [125, 98] width 119 height 6
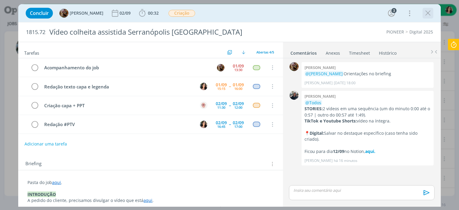
click at [428, 15] on icon "dialog" at bounding box center [427, 13] width 9 height 9
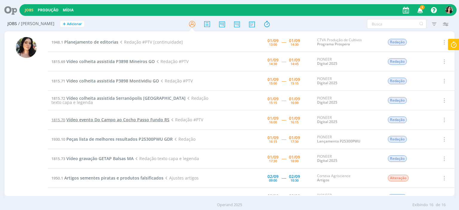
click at [145, 120] on span "Vídeo evento Do Campo ao Cocho Passo Fundo RS" at bounding box center [117, 120] width 103 height 6
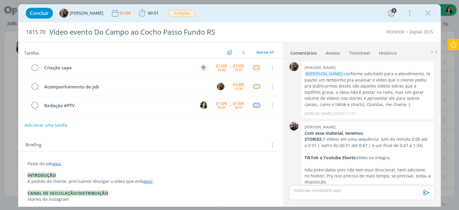
scroll to position [142, 0]
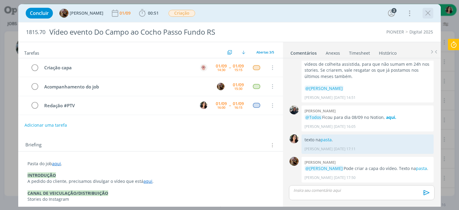
click at [426, 15] on icon "dialog" at bounding box center [427, 13] width 9 height 9
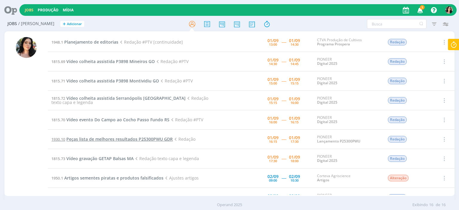
click at [153, 140] on span "Peças lista de melhores resultados P25300PWU GDR" at bounding box center [119, 139] width 106 height 6
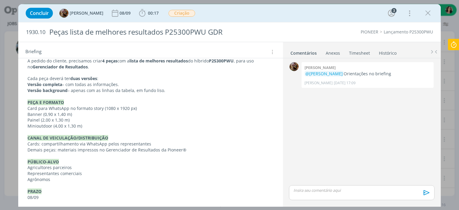
scroll to position [81, 0]
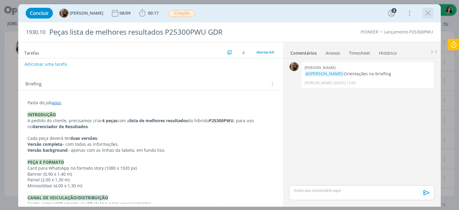
click at [431, 12] on icon "dialog" at bounding box center [427, 13] width 9 height 9
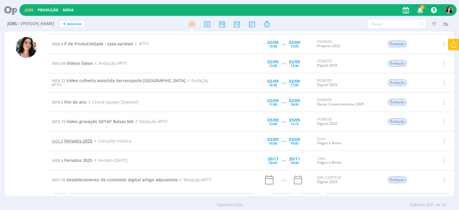
scroll to position [154, 0]
click at [250, 27] on icon at bounding box center [251, 24] width 11 height 12
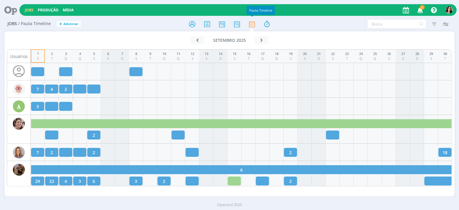
click at [11, 8] on icon at bounding box center [8, 10] width 12 height 12
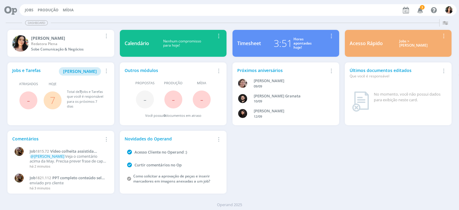
click at [5, 66] on div "Jobs e Tarefas Minha Pauta Remover Card Atrasados - Hoje 7 Total de 7 Jobs e Ta…" at bounding box center [60, 94] width 112 height 68
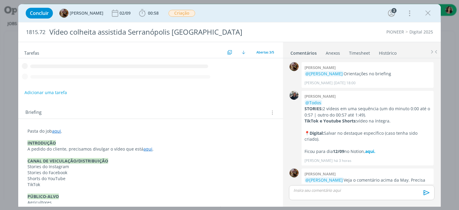
scroll to position [81, 0]
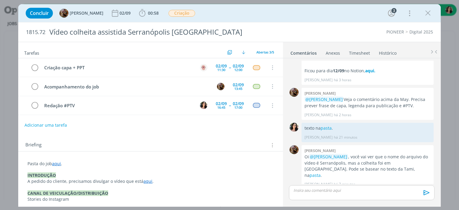
click at [301, 17] on div "Concluir [PERSON_NAME] [DATE] 00:58 Iniciar Apontar Data * [DATE] Horas * 00:00…" at bounding box center [229, 13] width 413 height 14
click at [309, 15] on div "Concluir Amanda Rodrigues 02/09 00:58 Iniciar Apontar Data * 01/09/2025 Horas *…" at bounding box center [229, 13] width 413 height 14
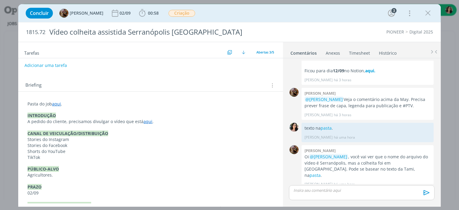
scroll to position [90, 0]
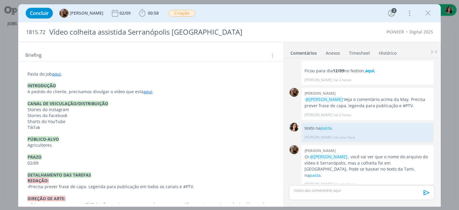
click at [326, 19] on div "Concluir Amanda Rodrigues 02/09 00:58 Iniciar Apontar Data * 01/09/2025 Horas *…" at bounding box center [229, 13] width 413 height 14
